Goal: Information Seeking & Learning: Learn about a topic

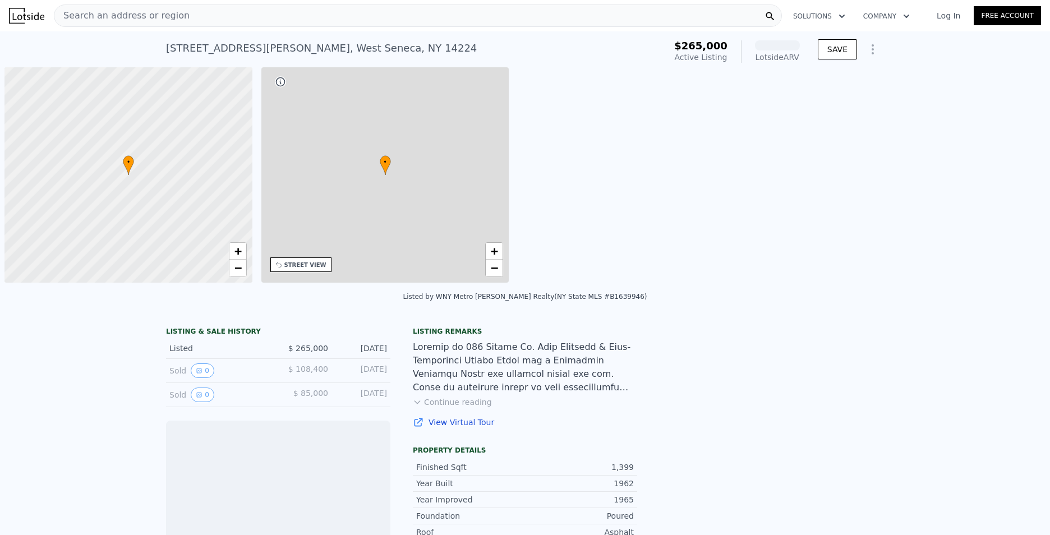
scroll to position [0, 4]
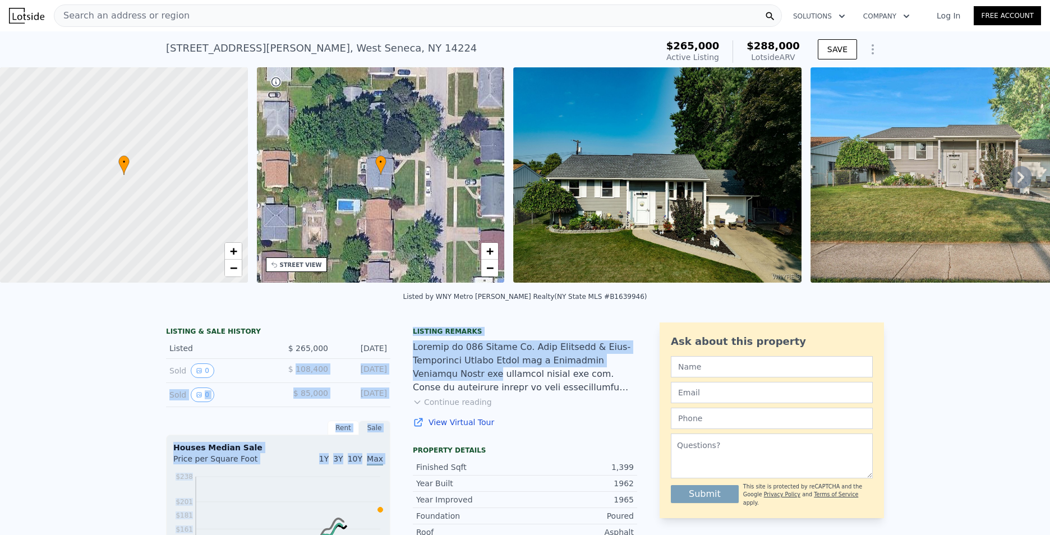
drag, startPoint x: 297, startPoint y: 376, endPoint x: 421, endPoint y: 379, distance: 124.0
click at [421, 379] on div "LISTING & SALE HISTORY Listed $ 265,000 [DATE] Sold 0 $ 108,400 [DATE] Sold 0 $…" at bounding box center [401, 531] width 471 height 418
drag, startPoint x: 421, startPoint y: 379, endPoint x: 220, endPoint y: 398, distance: 201.7
click at [220, 398] on div "Sold 0" at bounding box center [219, 395] width 100 height 15
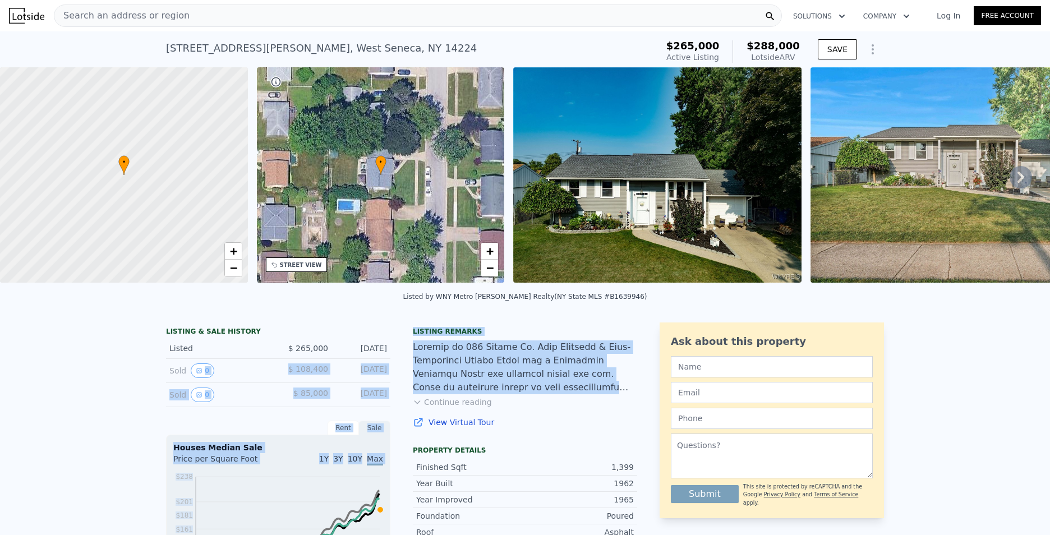
drag, startPoint x: 399, startPoint y: 403, endPoint x: 140, endPoint y: 386, distance: 260.2
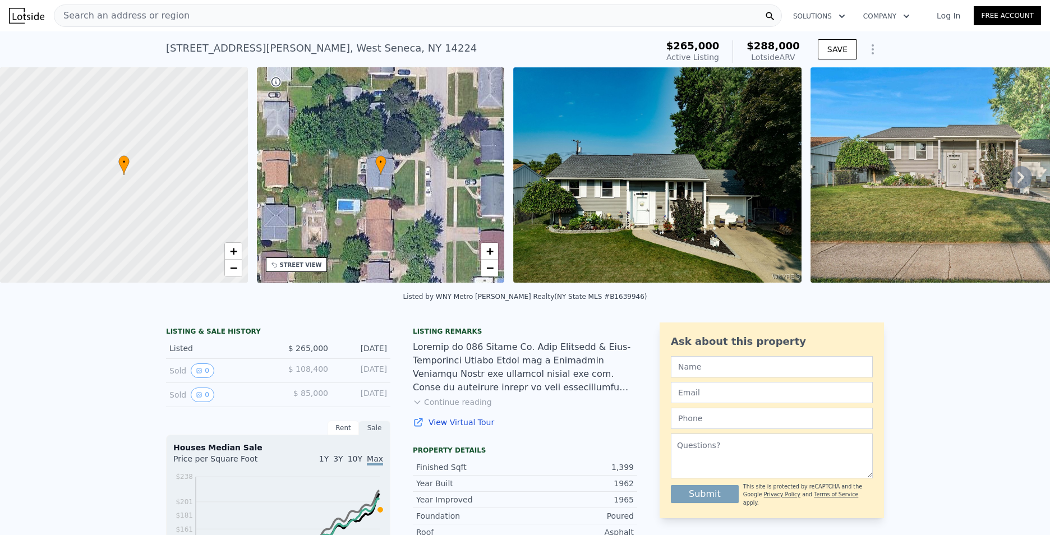
drag, startPoint x: 140, startPoint y: 386, endPoint x: 98, endPoint y: 382, distance: 42.2
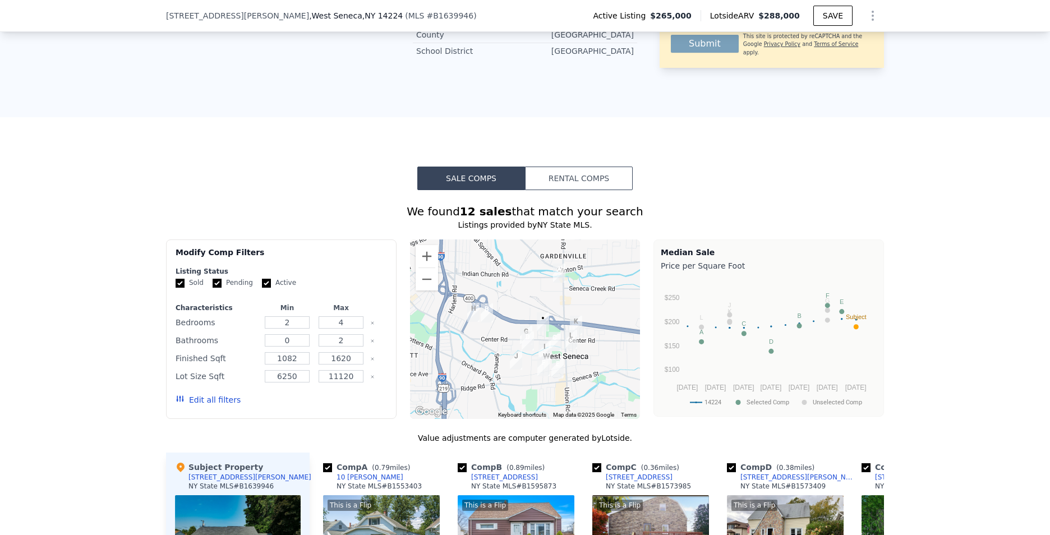
scroll to position [781, 0]
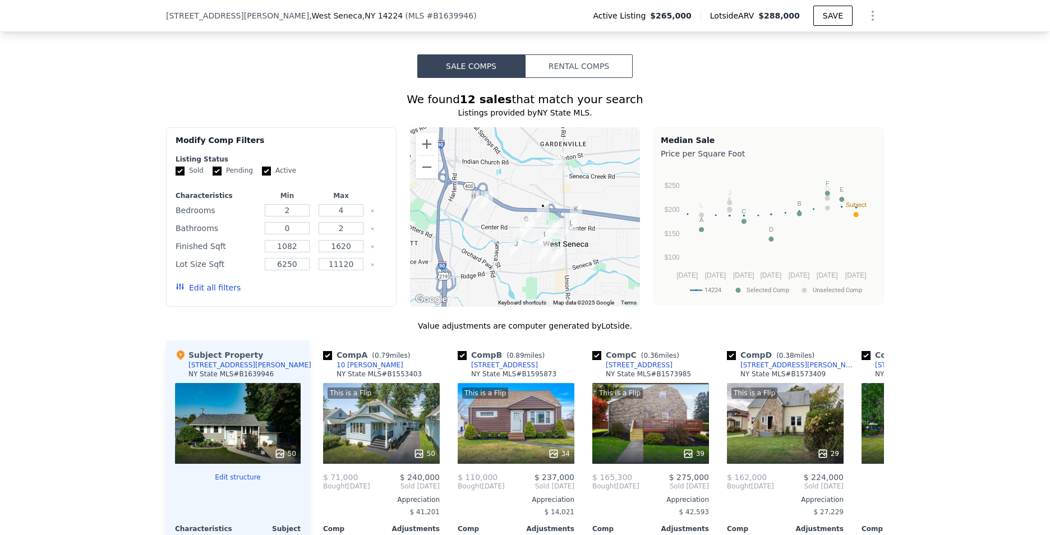
click at [213, 416] on div "50" at bounding box center [238, 423] width 126 height 81
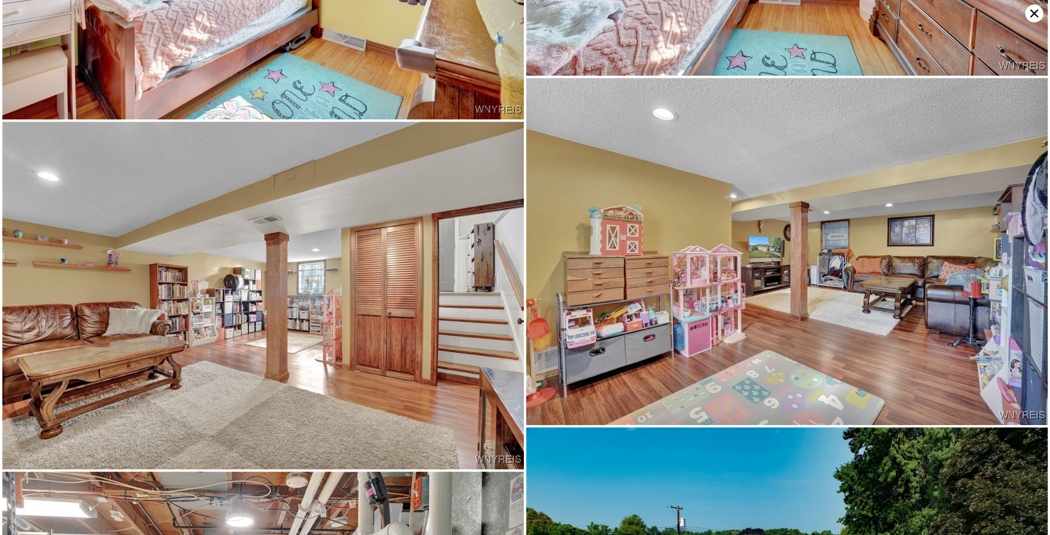
scroll to position [6593, 0]
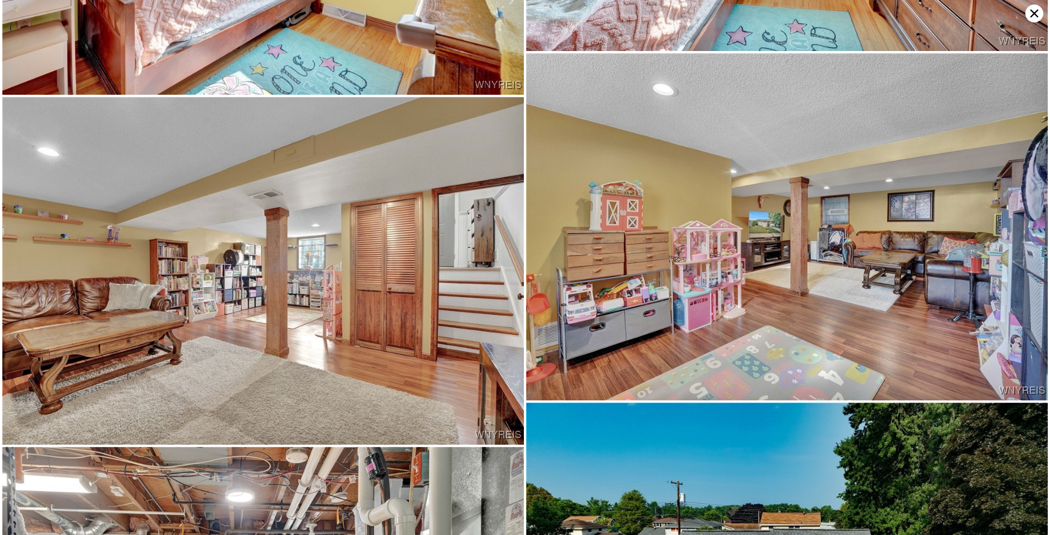
click at [349, 308] on img at bounding box center [263, 271] width 522 height 348
click at [458, 267] on img at bounding box center [263, 271] width 522 height 348
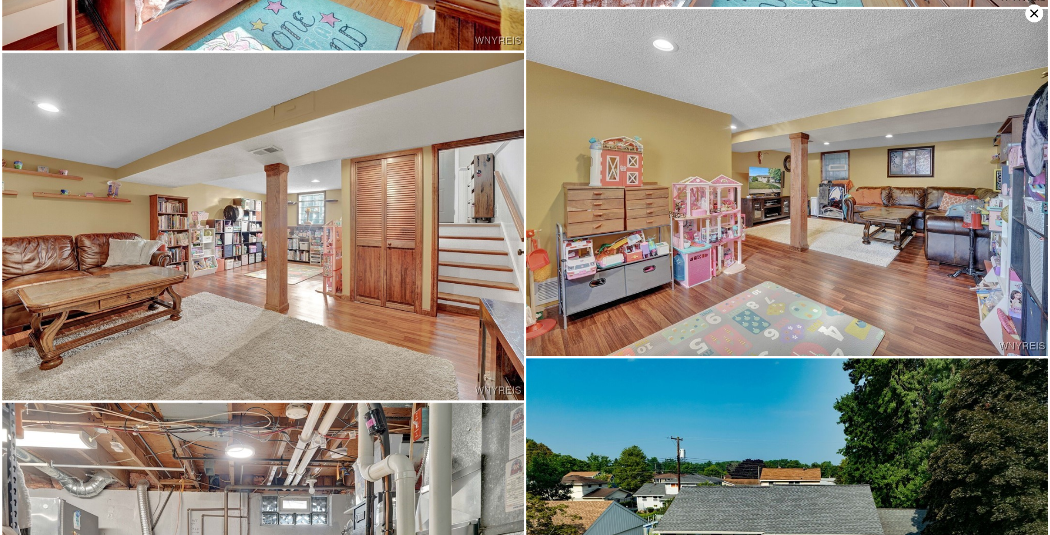
scroll to position [6636, 0]
